Goal: Transaction & Acquisition: Purchase product/service

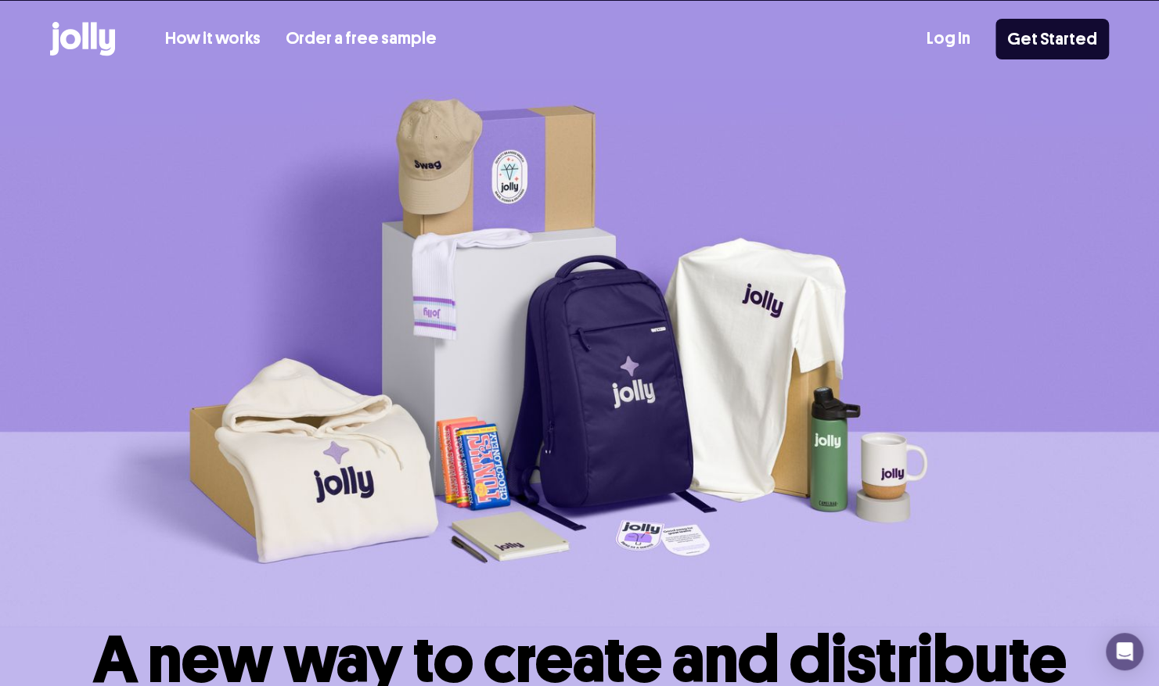
click at [223, 37] on link "How it works" at bounding box center [212, 39] width 95 height 26
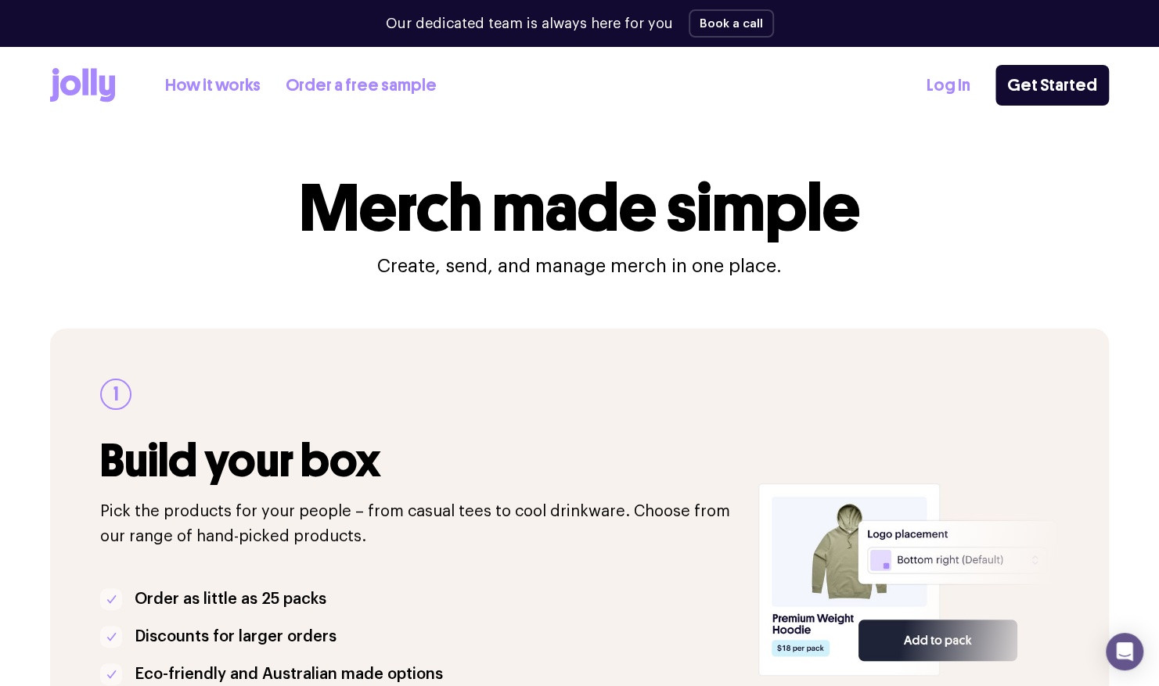
click at [204, 86] on link "How it works" at bounding box center [212, 86] width 95 height 26
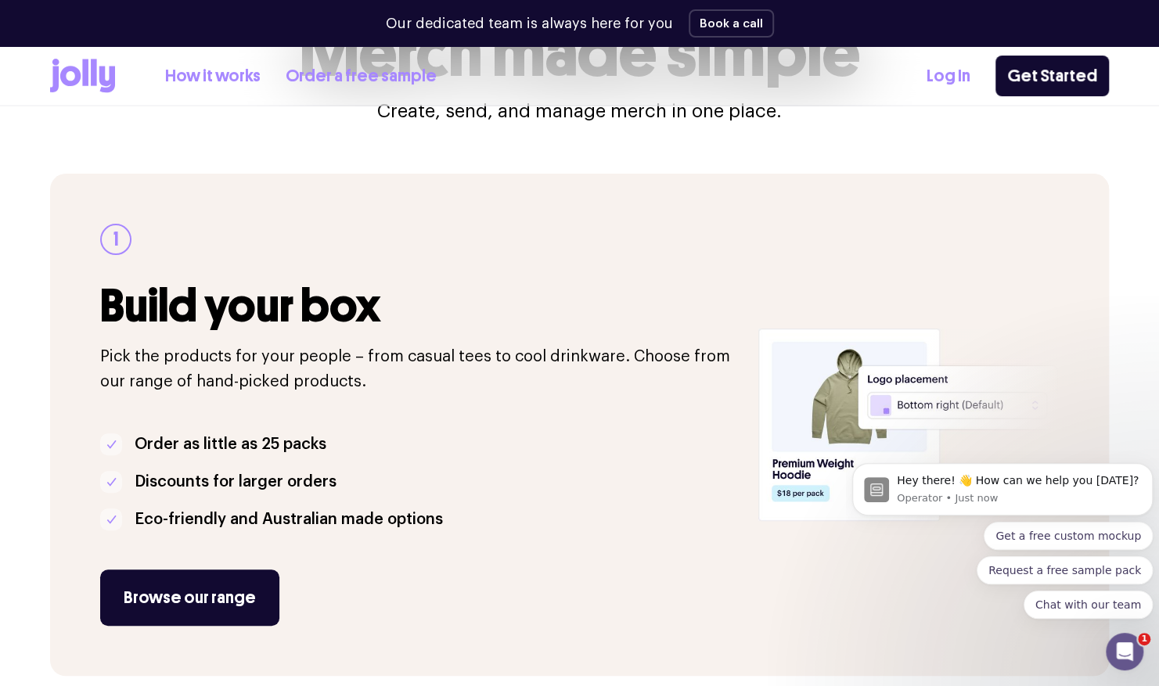
scroll to position [152, 0]
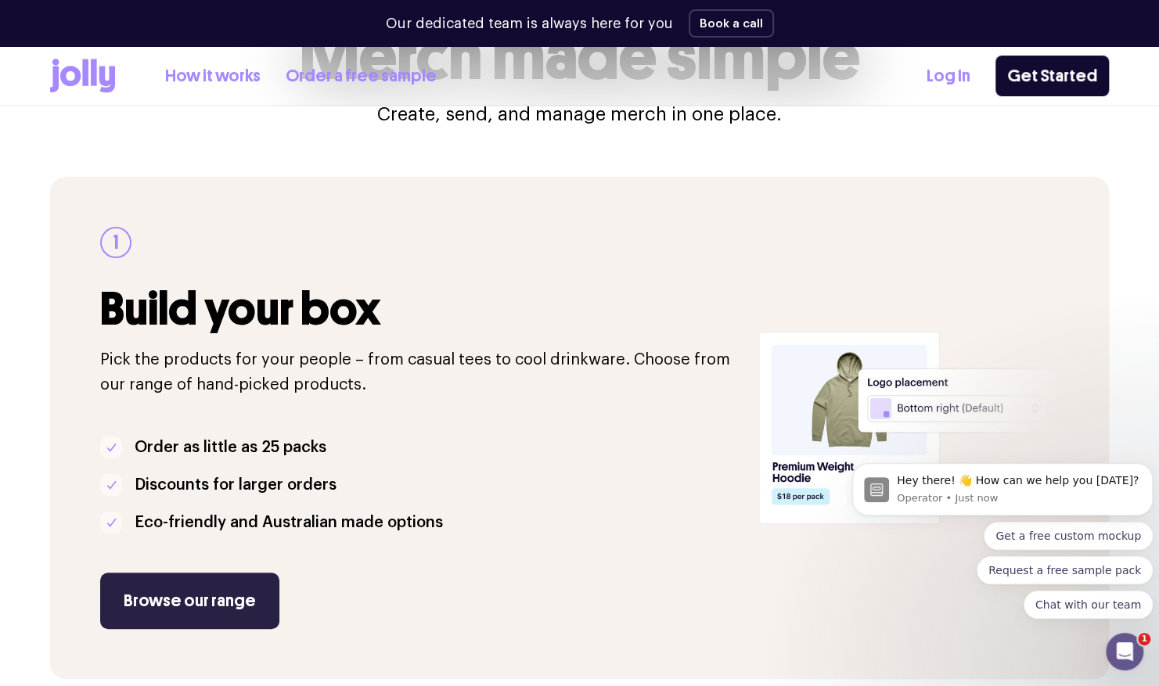
click at [203, 596] on link "Browse our range" at bounding box center [189, 601] width 179 height 56
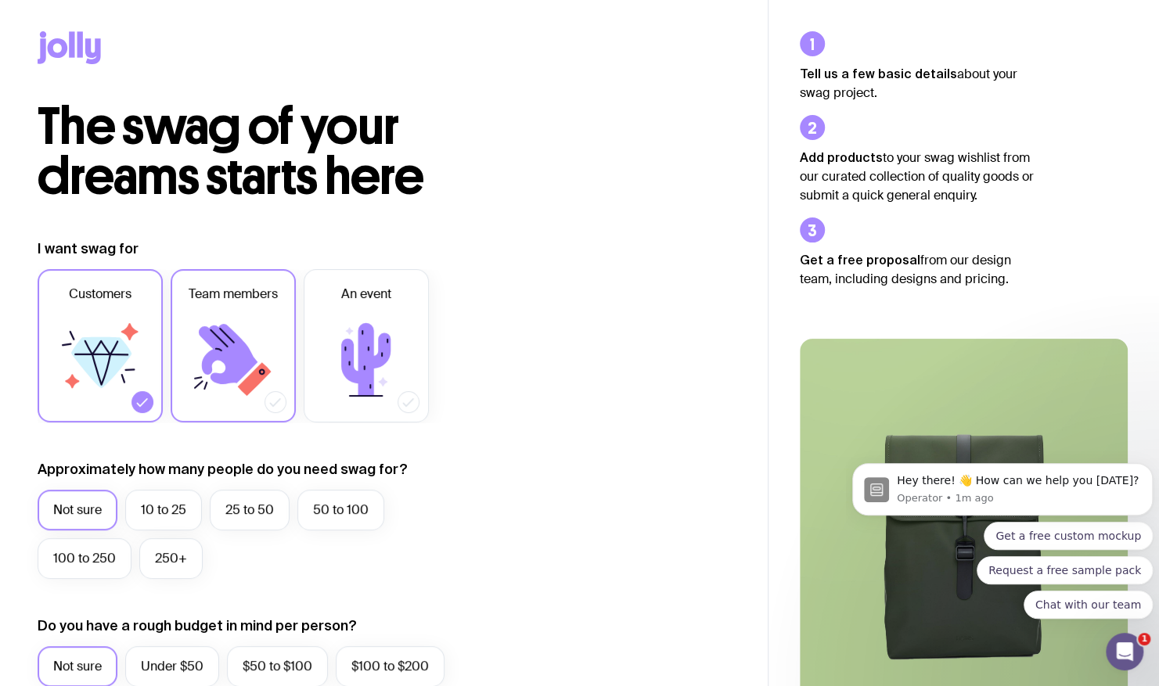
click at [197, 401] on icon at bounding box center [233, 360] width 94 height 94
click at [0, 0] on input "Team members" at bounding box center [0, 0] width 0 height 0
click at [147, 403] on icon at bounding box center [143, 402] width 16 height 16
click at [0, 0] on input "Customers" at bounding box center [0, 0] width 0 height 0
click at [163, 507] on label "10 to 25" at bounding box center [163, 510] width 77 height 41
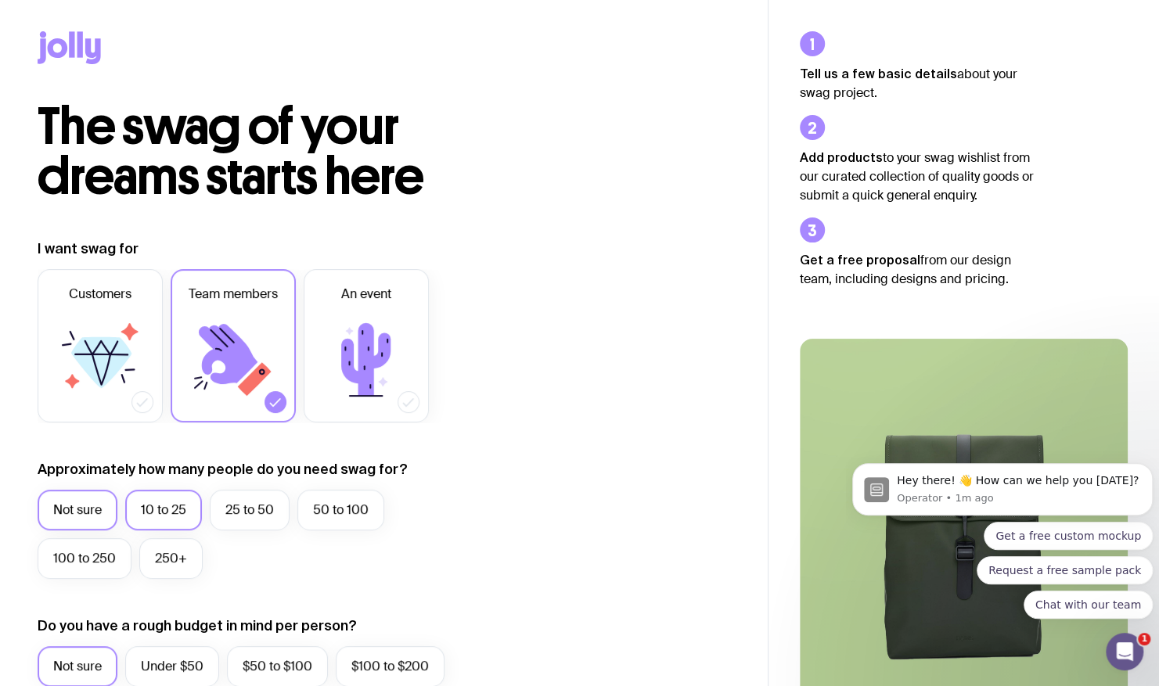
click at [0, 0] on input "10 to 25" at bounding box center [0, 0] width 0 height 0
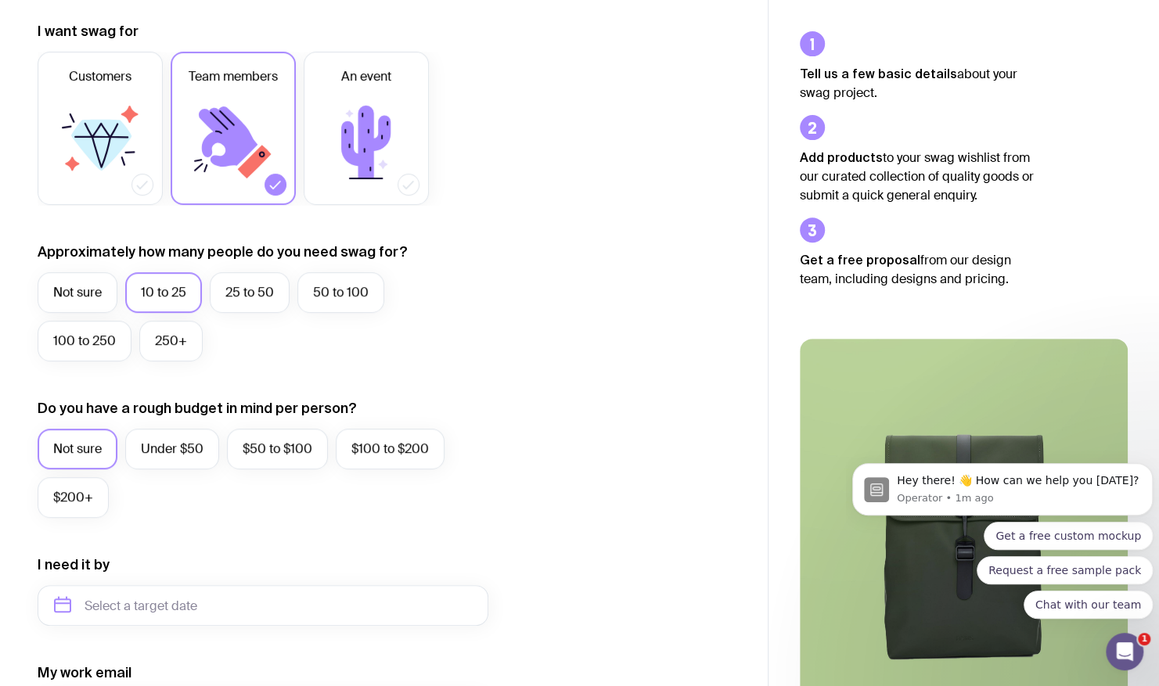
scroll to position [218, 0]
click at [172, 447] on label "Under $50" at bounding box center [172, 448] width 94 height 41
click at [0, 0] on input "Under $50" at bounding box center [0, 0] width 0 height 0
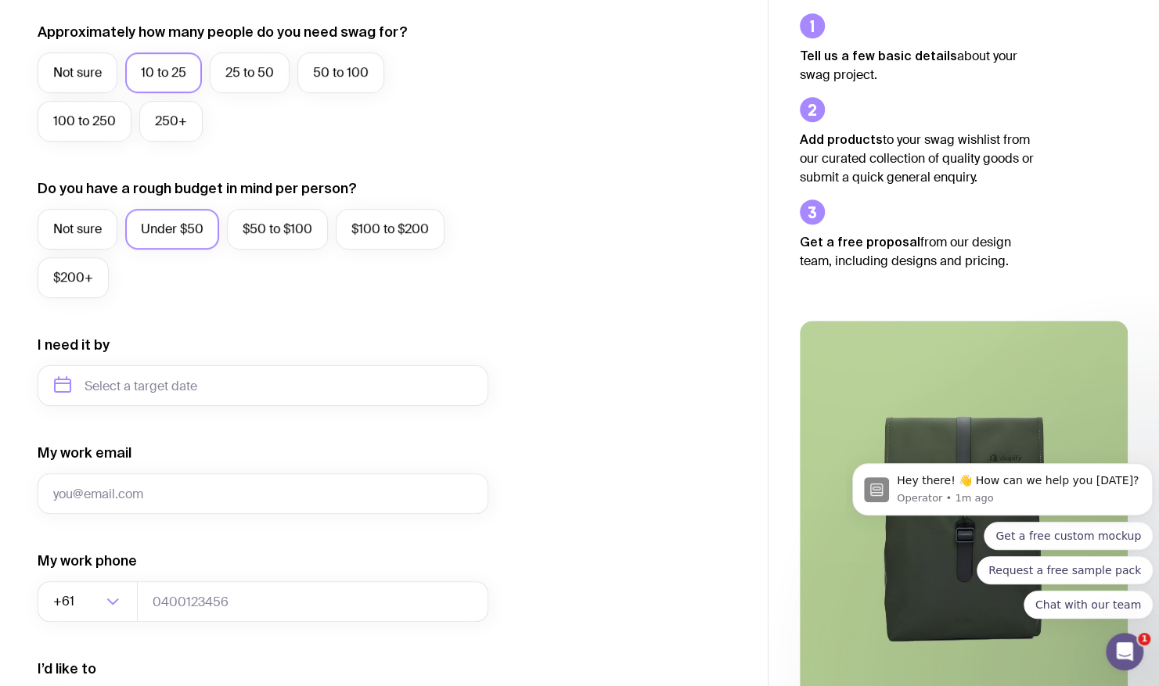
scroll to position [438, 0]
click at [152, 395] on input "text" at bounding box center [263, 385] width 451 height 41
click at [102, 562] on button "Sep" at bounding box center [73, 577] width 57 height 31
type input "[DATE]"
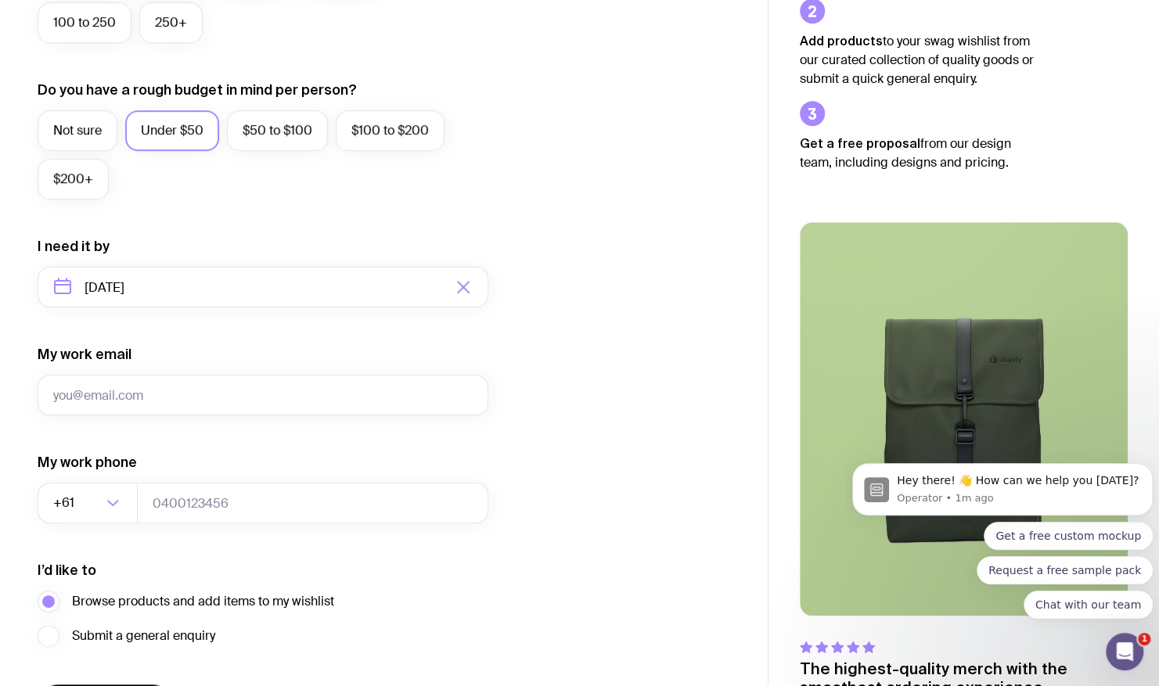
scroll to position [537, 0]
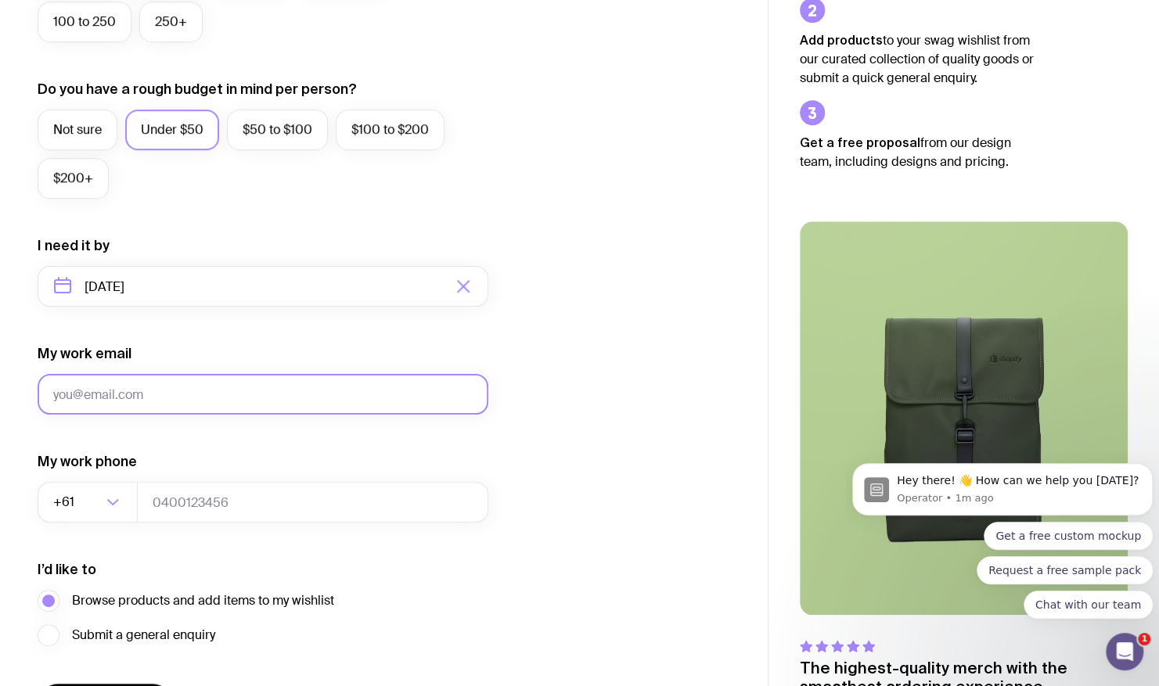
click at [171, 396] on input "My work email" at bounding box center [263, 394] width 451 height 41
type input "[EMAIL_ADDRESS][DOMAIN_NAME]"
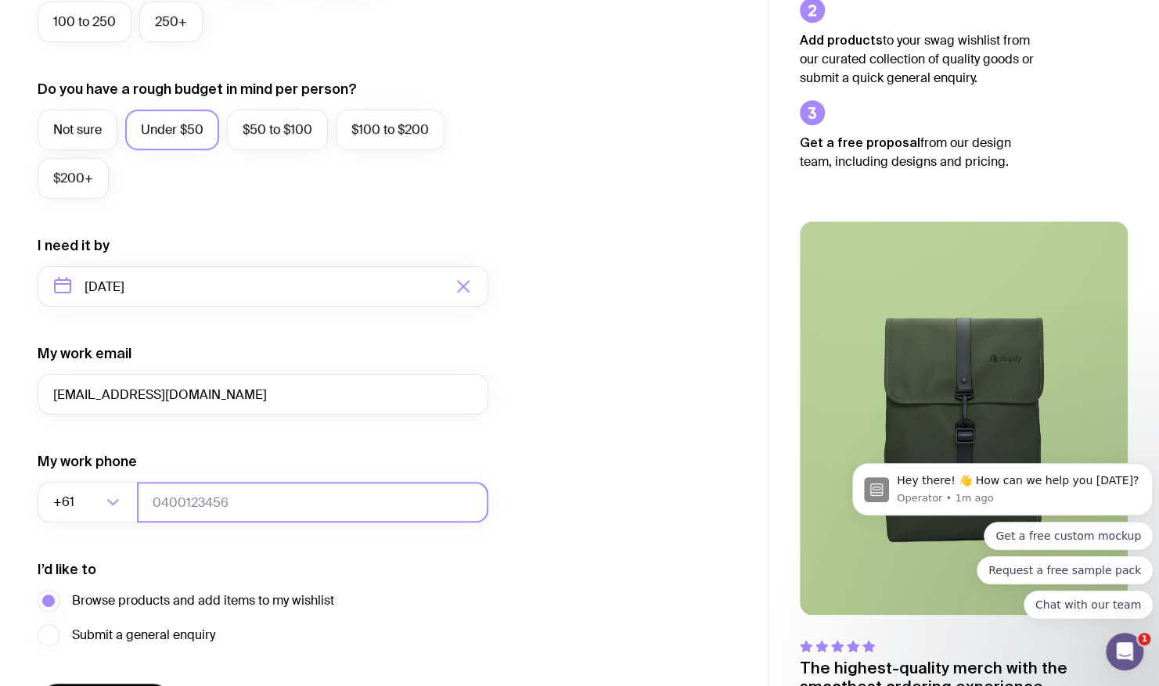
click at [203, 506] on input "tel" at bounding box center [312, 502] width 351 height 41
type input "0427687091"
click at [465, 555] on form "I want swag for Customers Team members An event Approximately how many people d…" at bounding box center [263, 214] width 451 height 1022
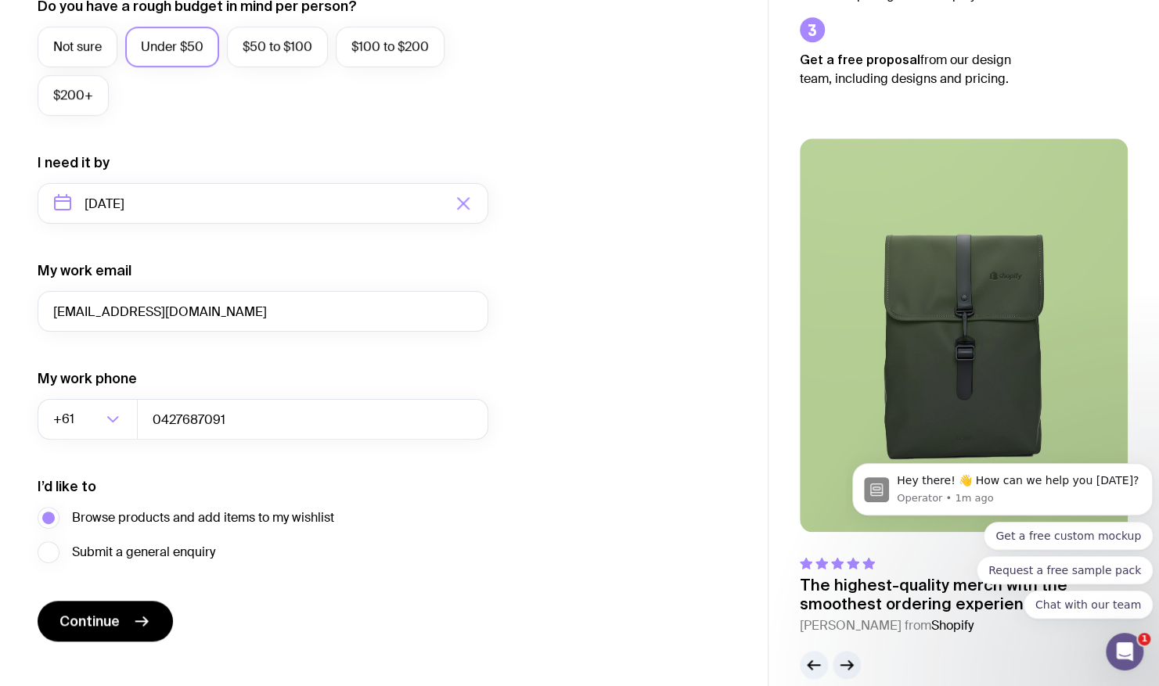
scroll to position [643, 0]
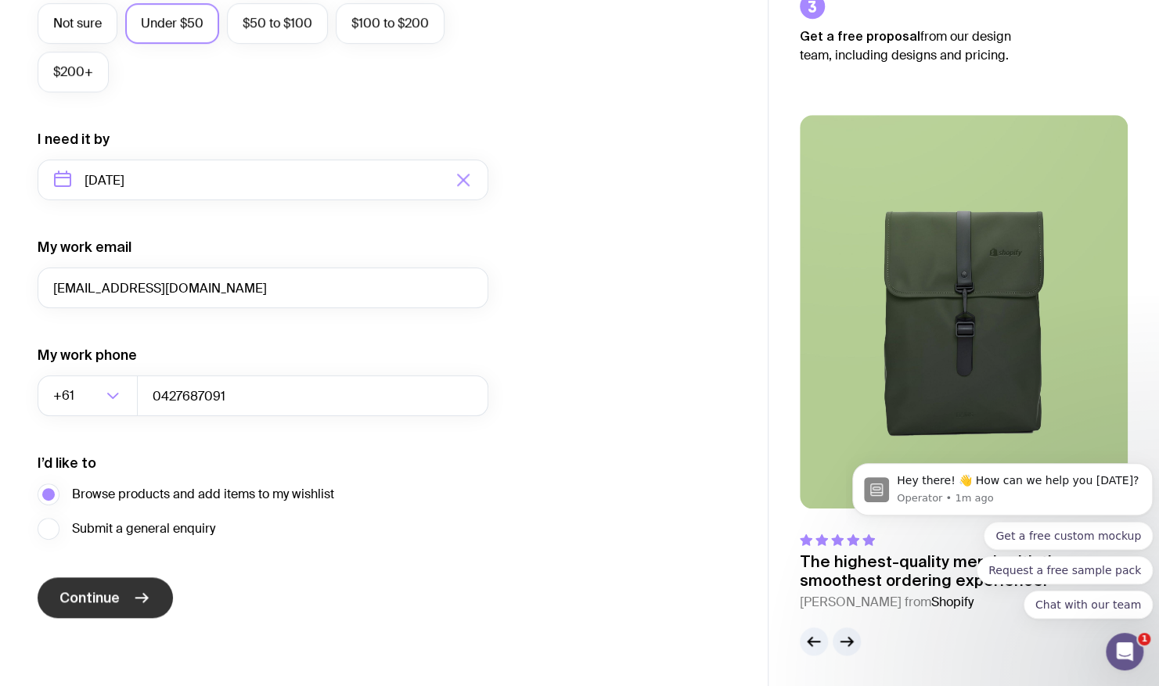
click at [104, 587] on button "Continue" at bounding box center [105, 597] width 135 height 41
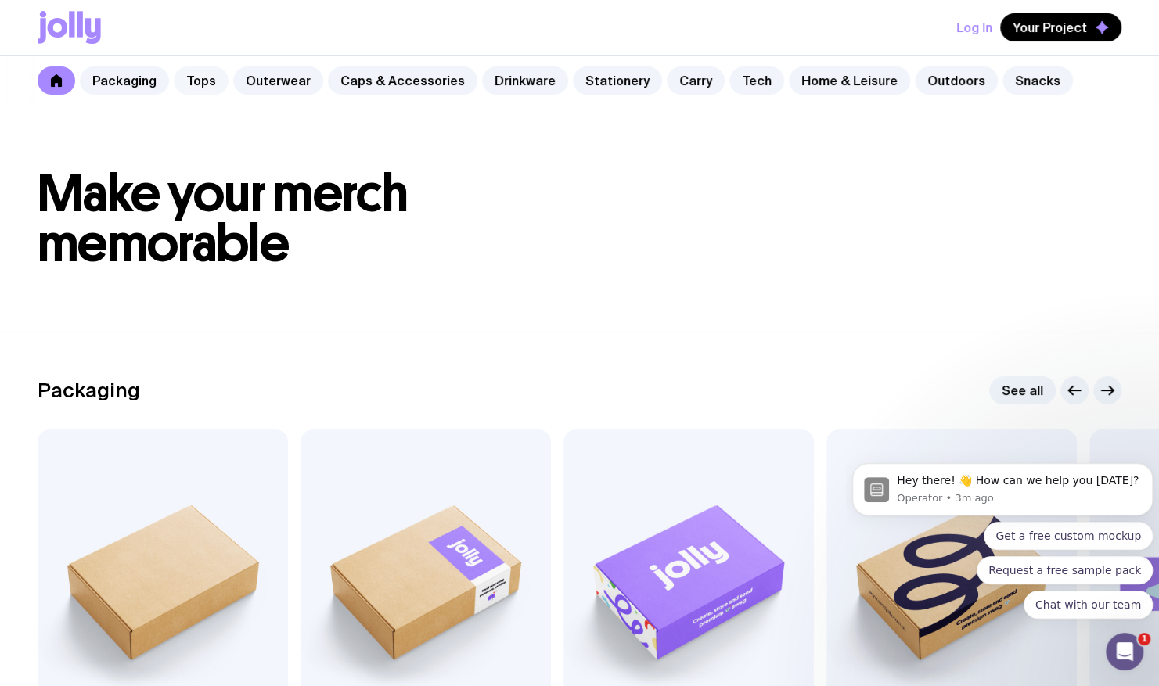
click at [199, 85] on link "Tops" at bounding box center [201, 80] width 55 height 28
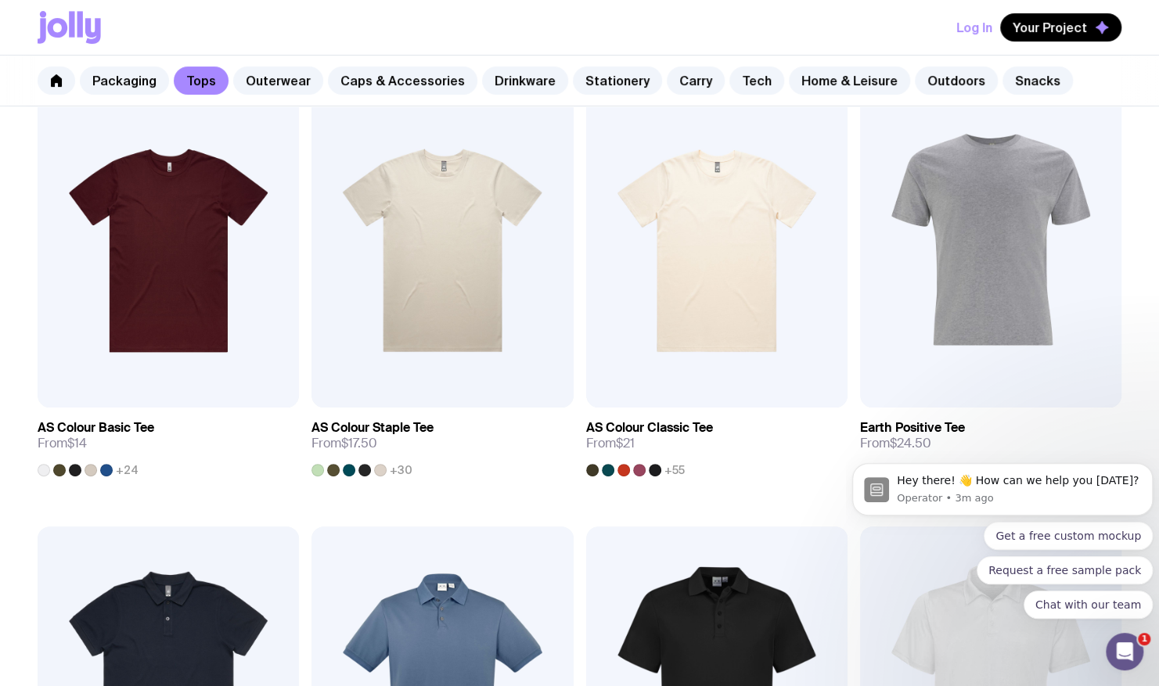
scroll to position [334, 0]
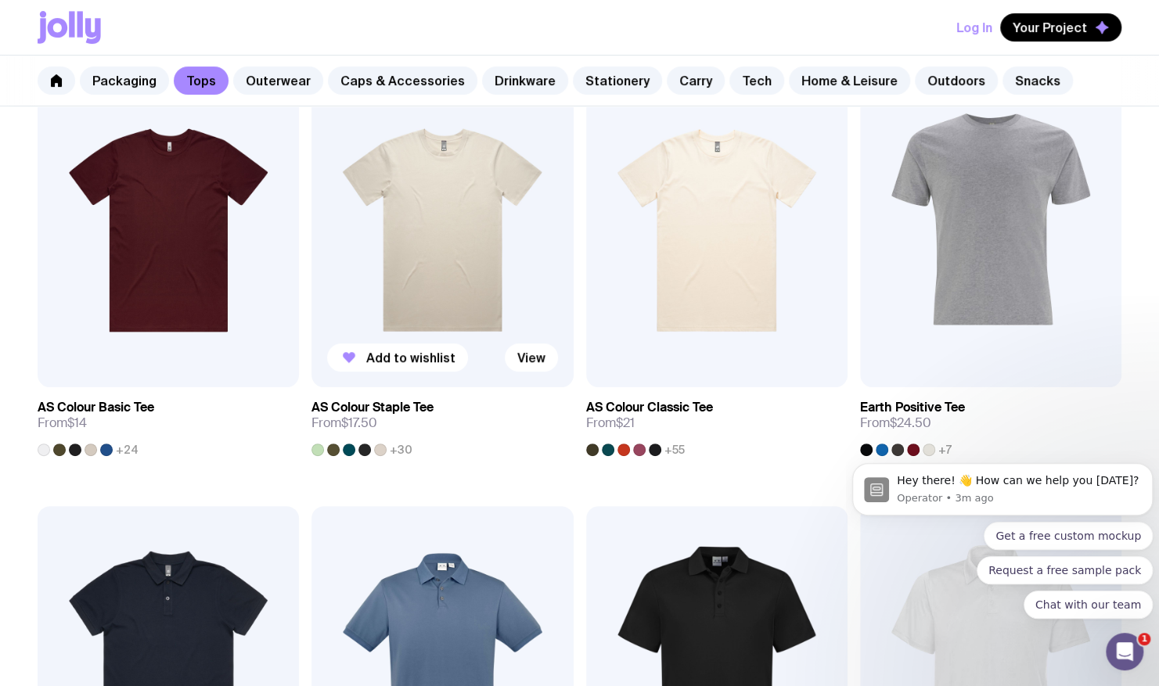
click at [343, 451] on div at bounding box center [349, 450] width 13 height 13
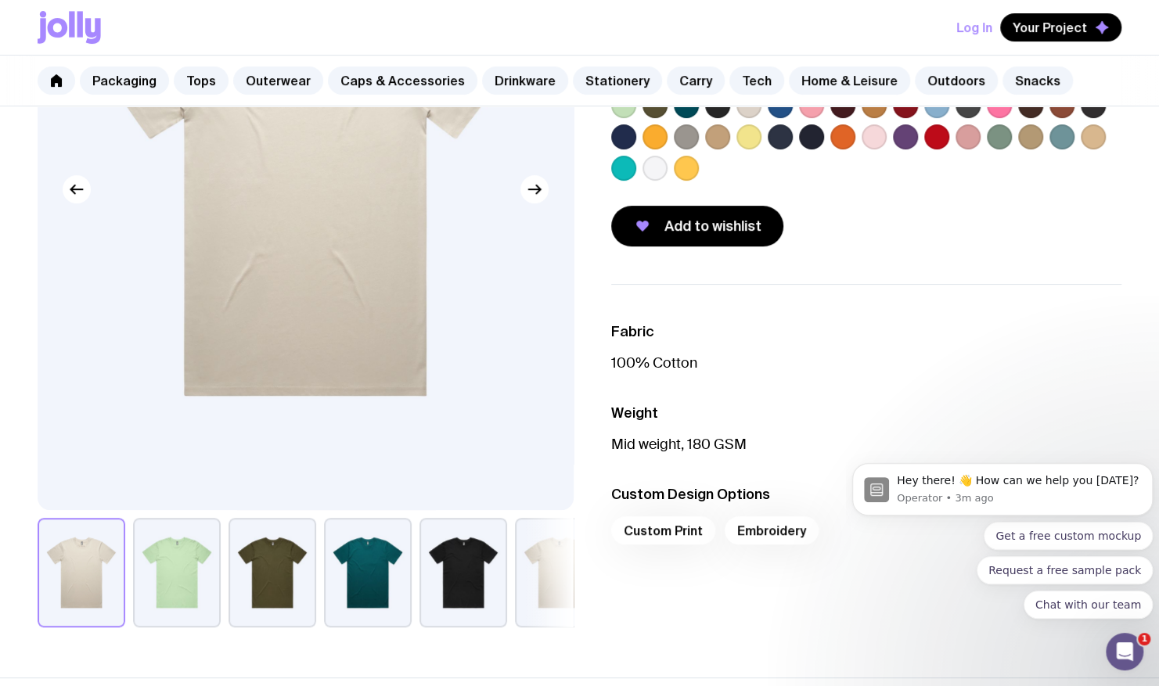
scroll to position [264, 0]
click at [276, 574] on button "button" at bounding box center [272, 572] width 88 height 110
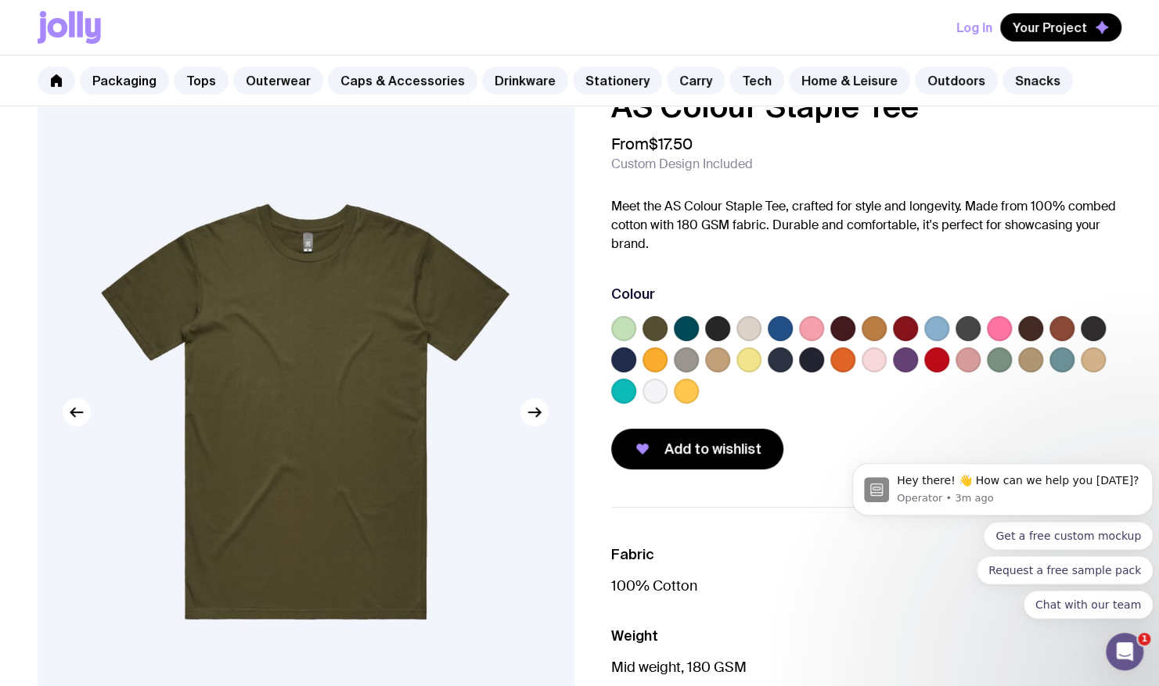
scroll to position [0, 0]
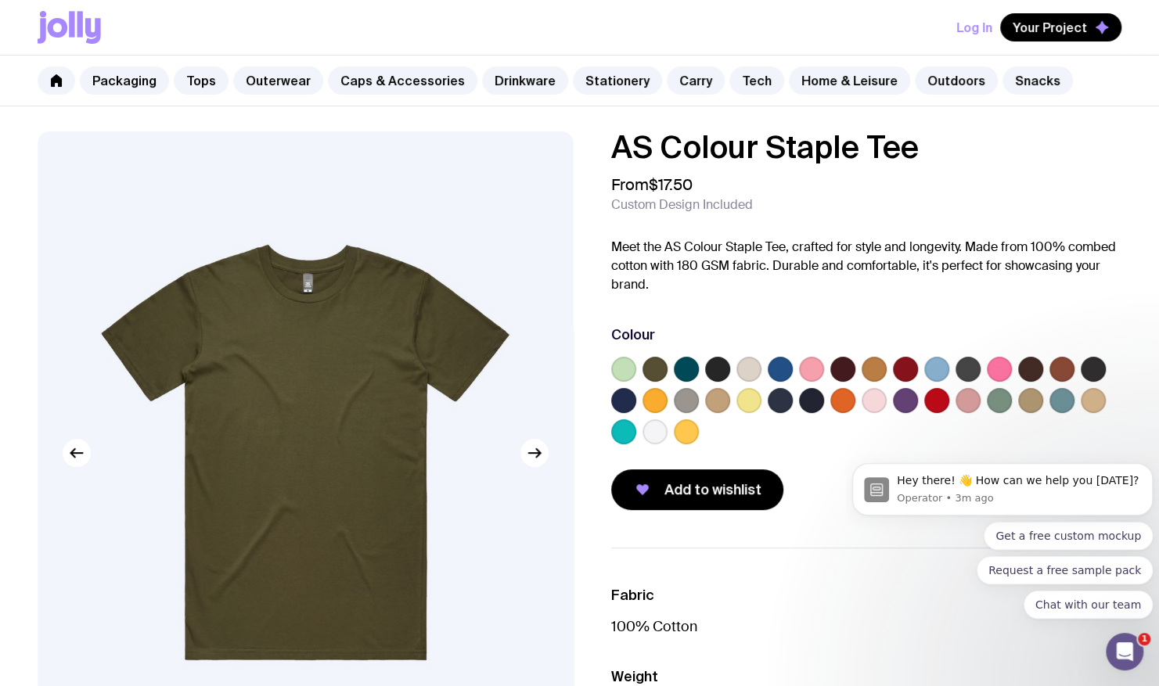
click at [995, 393] on label at bounding box center [998, 400] width 25 height 25
click at [0, 0] on input "radio" at bounding box center [0, 0] width 0 height 0
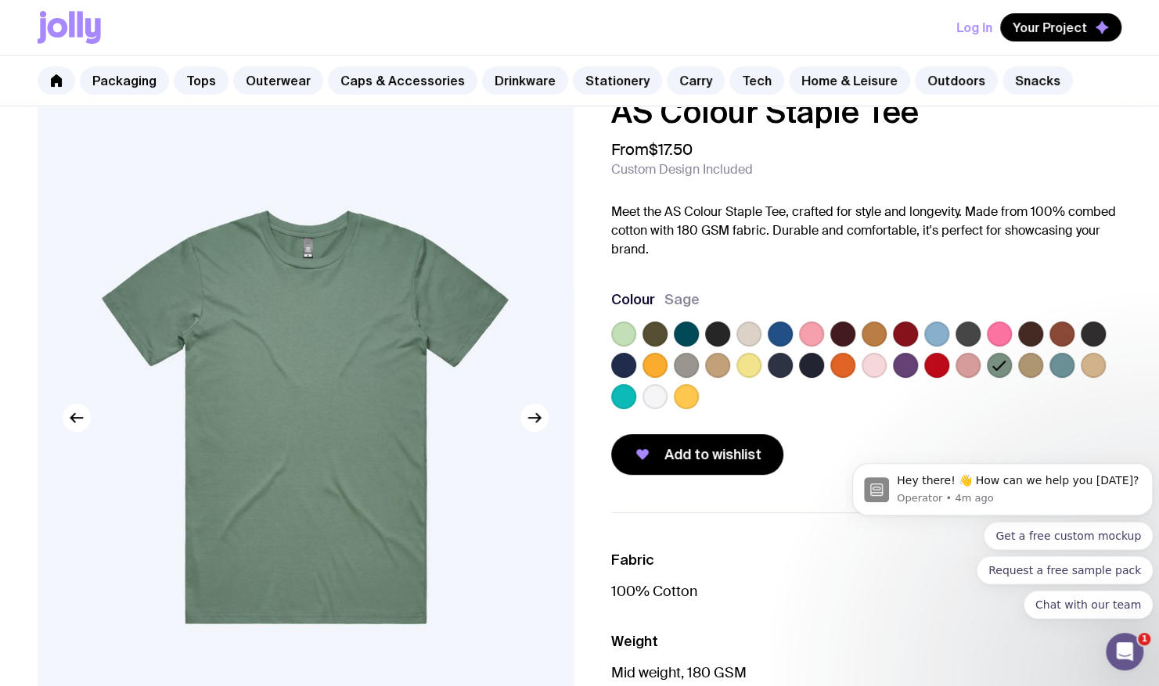
scroll to position [36, 0]
click at [657, 336] on label at bounding box center [654, 333] width 25 height 25
click at [0, 0] on input "radio" at bounding box center [0, 0] width 0 height 0
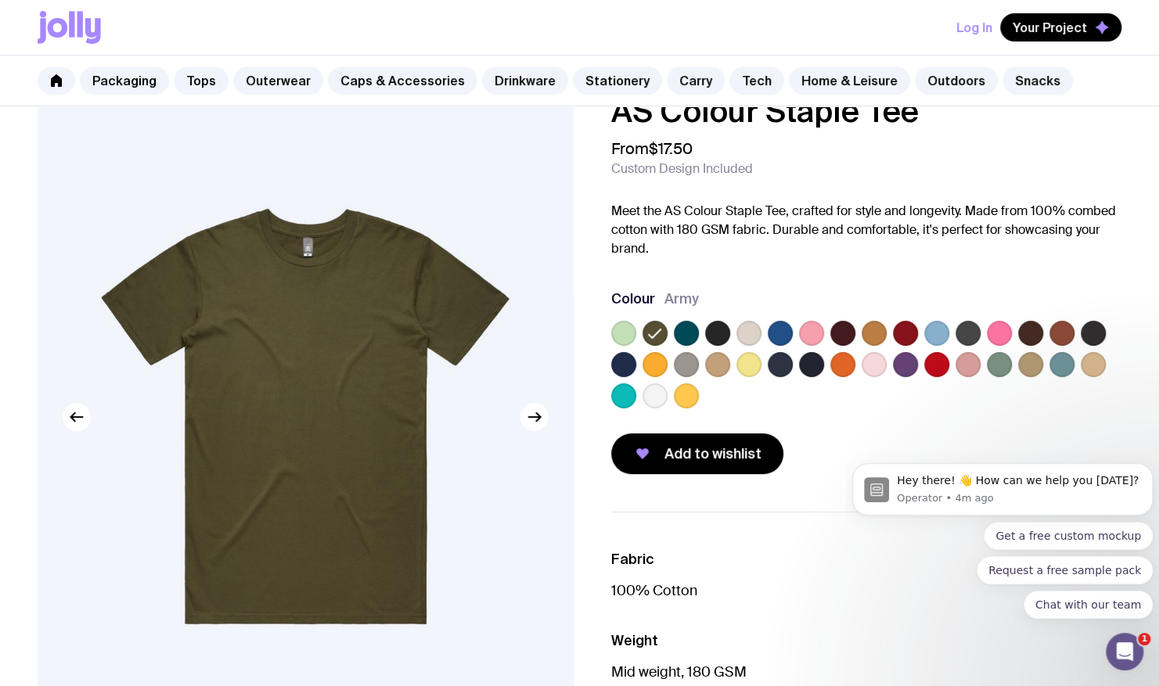
click at [976, 366] on label at bounding box center [967, 364] width 25 height 25
click at [0, 0] on input "radio" at bounding box center [0, 0] width 0 height 0
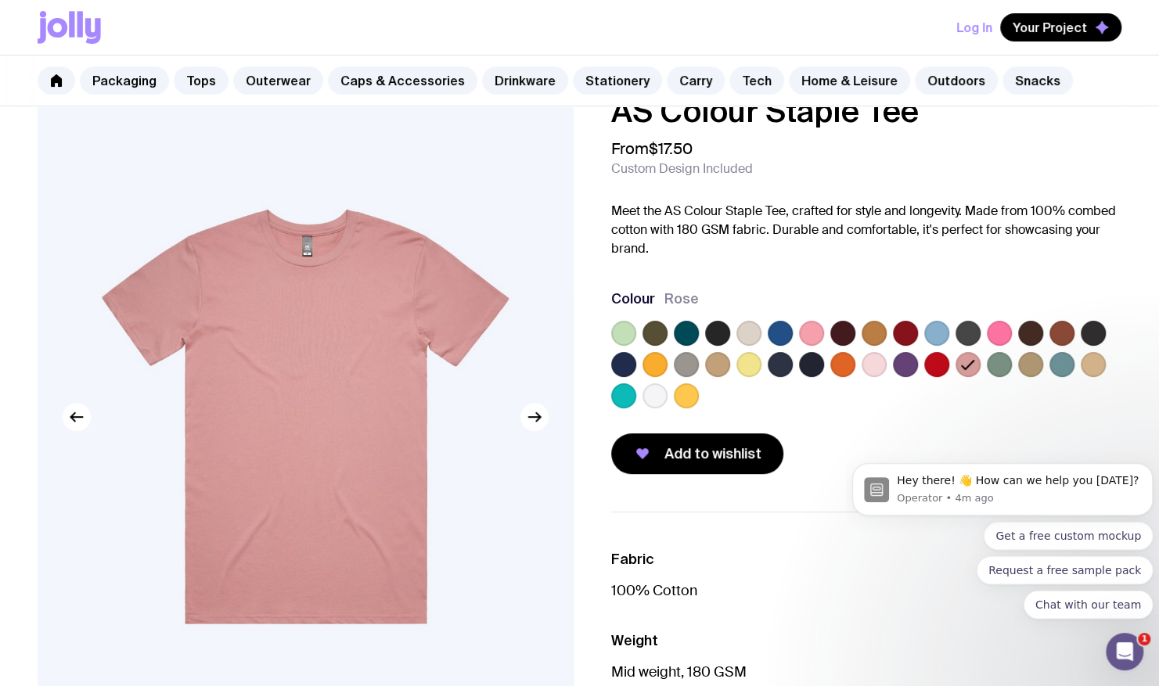
click at [995, 363] on label at bounding box center [998, 364] width 25 height 25
click at [0, 0] on input "radio" at bounding box center [0, 0] width 0 height 0
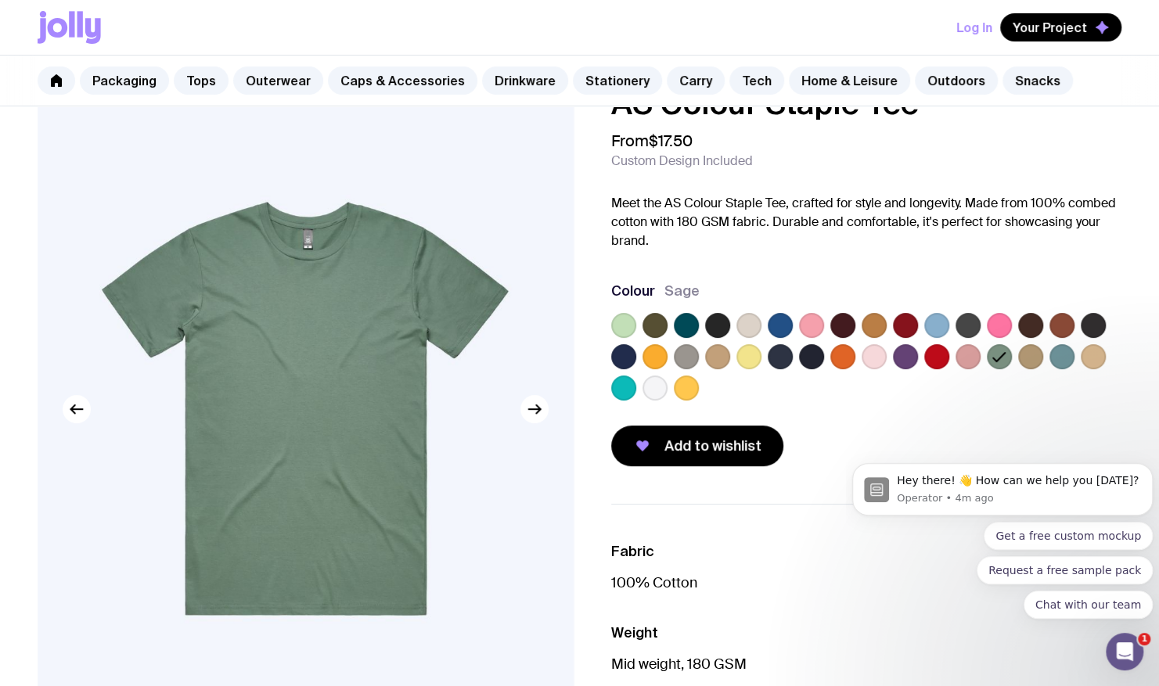
scroll to position [0, 0]
